Goal: Navigation & Orientation: Find specific page/section

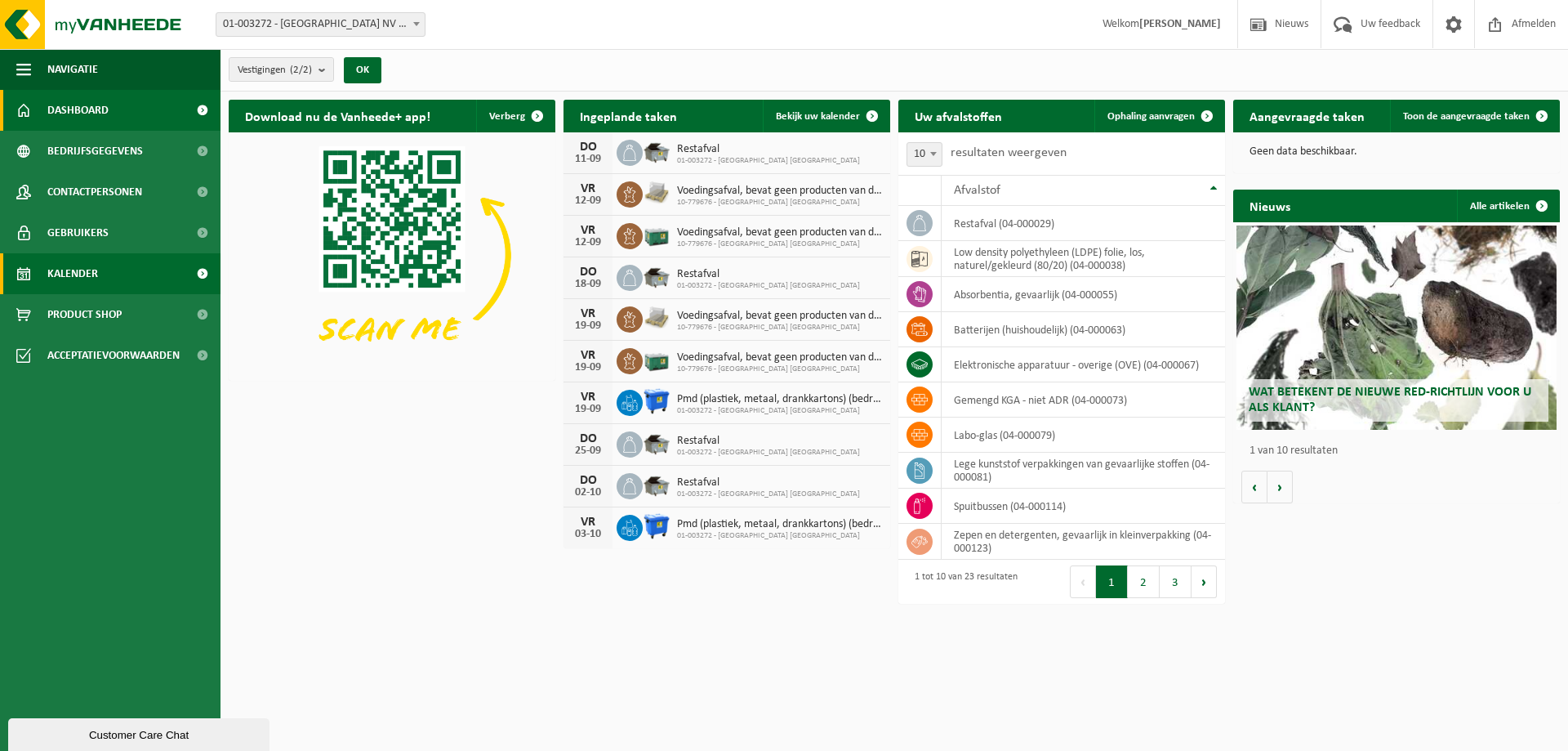
click at [92, 277] on span "Kalender" at bounding box center [72, 273] width 51 height 41
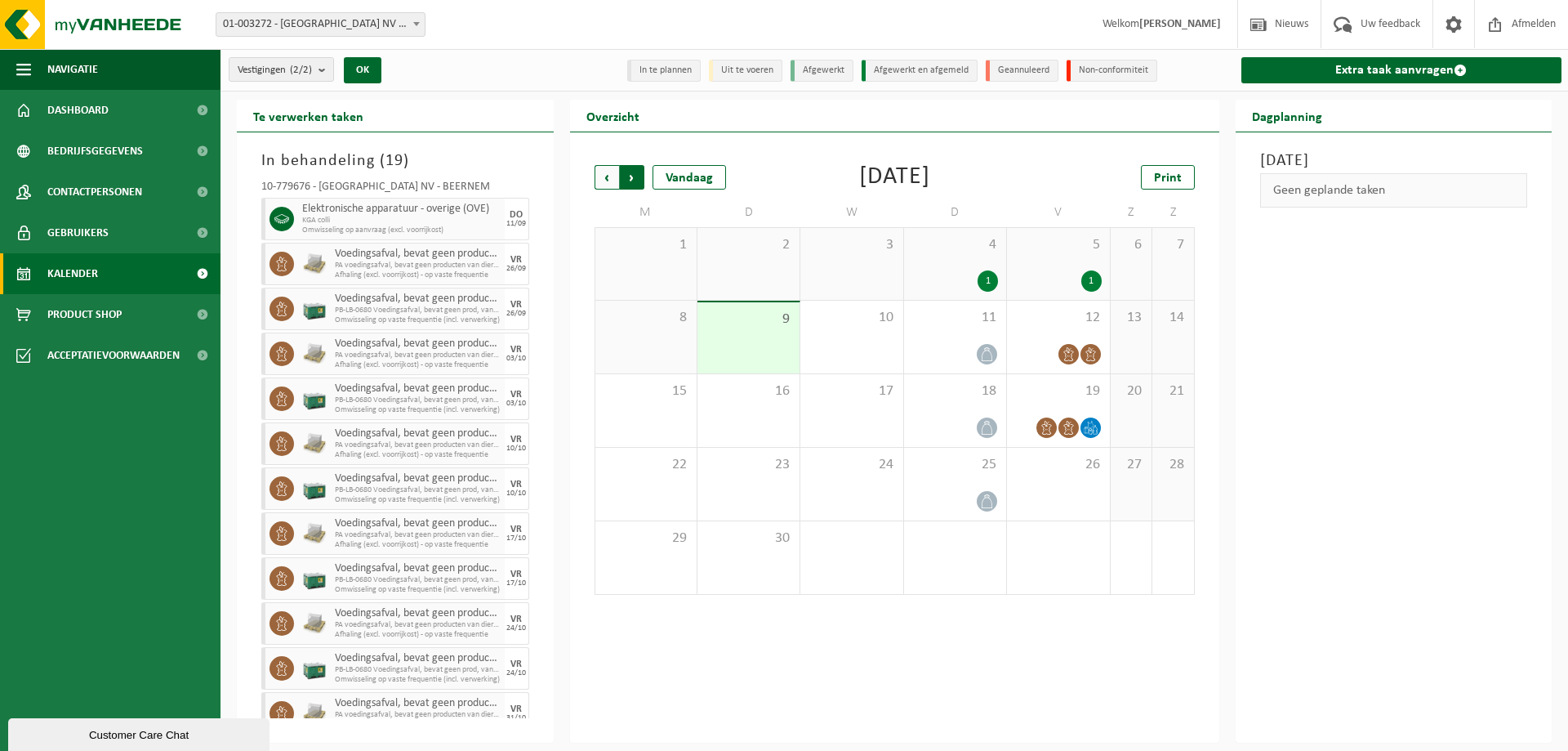
click at [600, 176] on span "Vorige" at bounding box center [607, 177] width 24 height 24
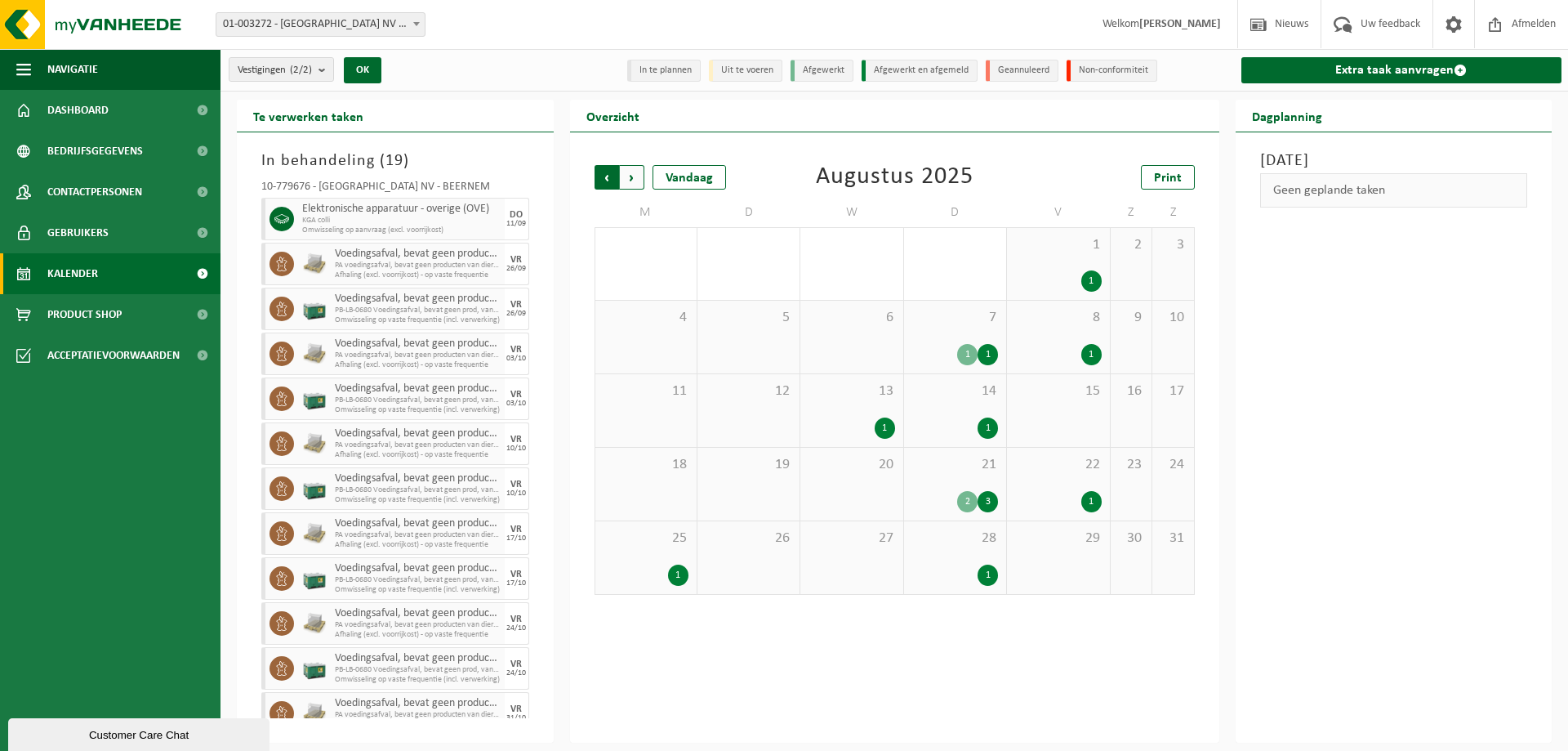
click at [634, 178] on span "Volgende" at bounding box center [632, 177] width 24 height 24
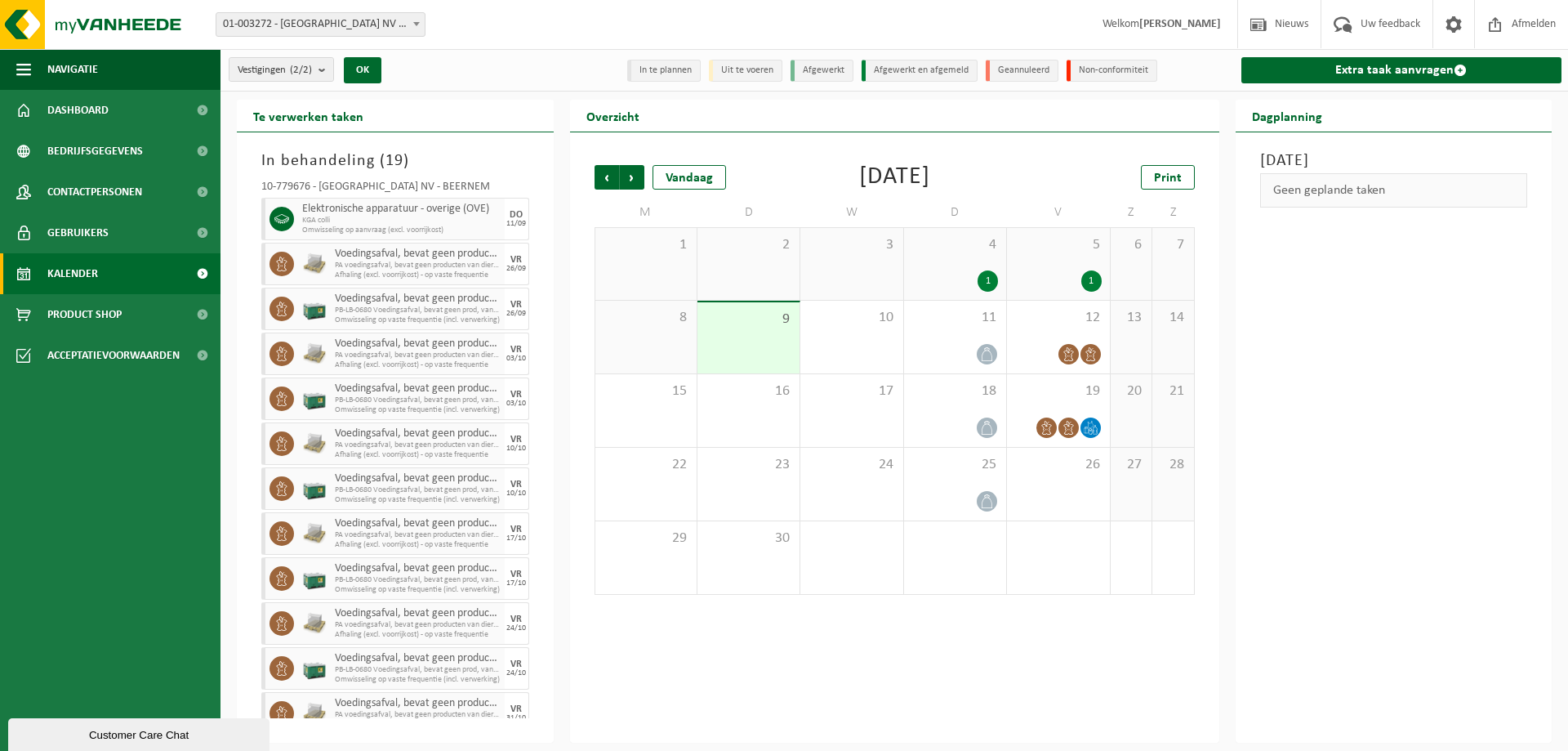
click at [544, 63] on div "Vestigingen (2/2) Alles selecteren Alles deselecteren Actieve selecteren BELGOS…" at bounding box center [389, 70] width 337 height 35
click at [517, 72] on div "Vestigingen (2/2) Alles selecteren Alles deselecteren Actieve selecteren BELGOS…" at bounding box center [389, 70] width 337 height 35
click at [49, 30] on img at bounding box center [97, 24] width 196 height 49
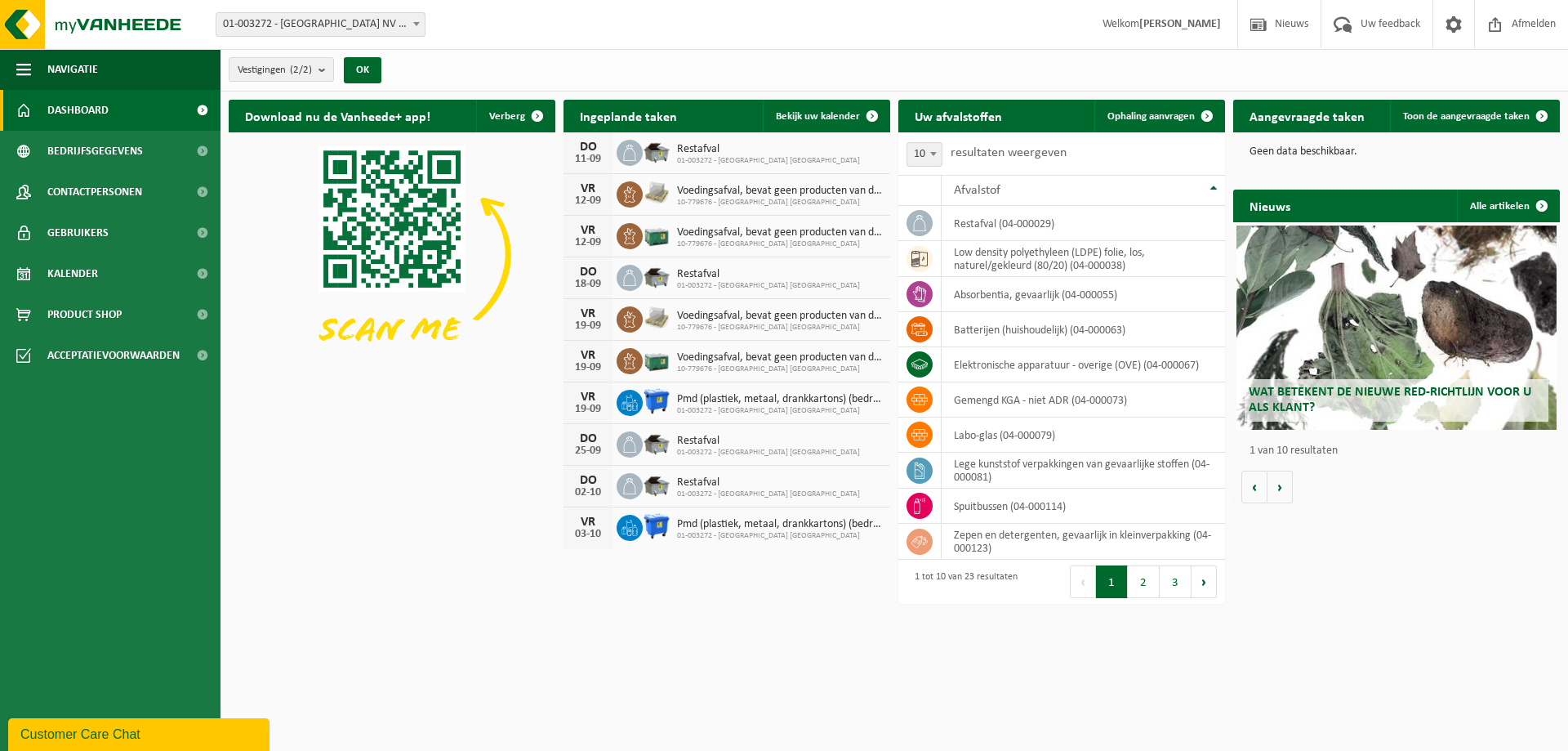
click at [432, 496] on div "Download nu de Vanheede+ app! Verberg Ingeplande taken Bekijk uw kalender DO 11…" at bounding box center [895, 325] width 1340 height 468
click at [1454, 548] on div "Download nu de Vanheede+ app! Verberg Ingeplande taken Bekijk uw kalender DO 11…" at bounding box center [895, 325] width 1340 height 468
click at [429, 573] on html "Vestiging: 01-003272 - BELGOSUC NV - BEERNEM 10-779676 - BELGOSUC NV - BEERNEM …" at bounding box center [784, 375] width 1568 height 751
